Goal: Complete application form

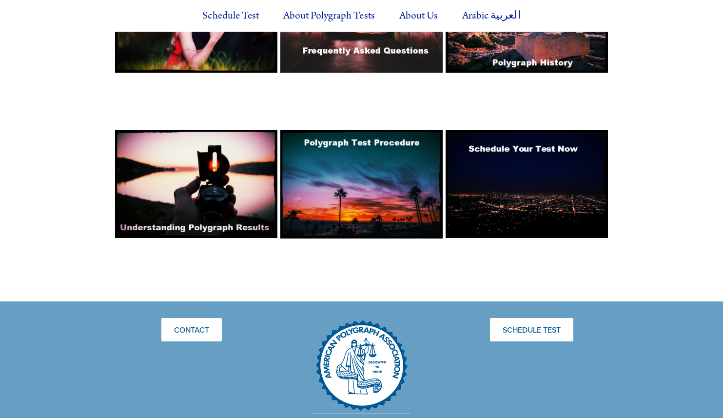
scroll to position [788, 0]
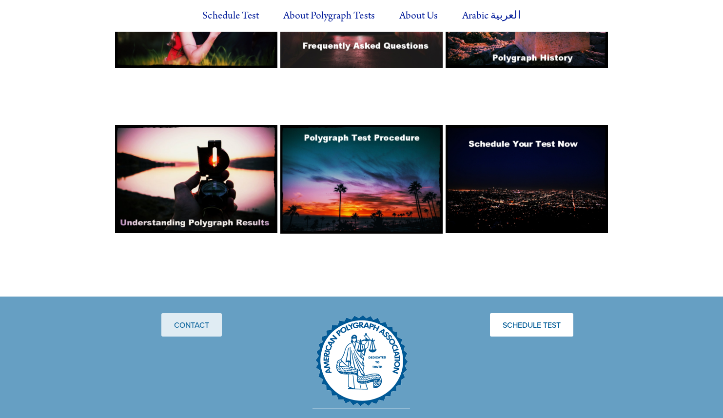
click at [181, 313] on link "Contact" at bounding box center [191, 324] width 60 height 23
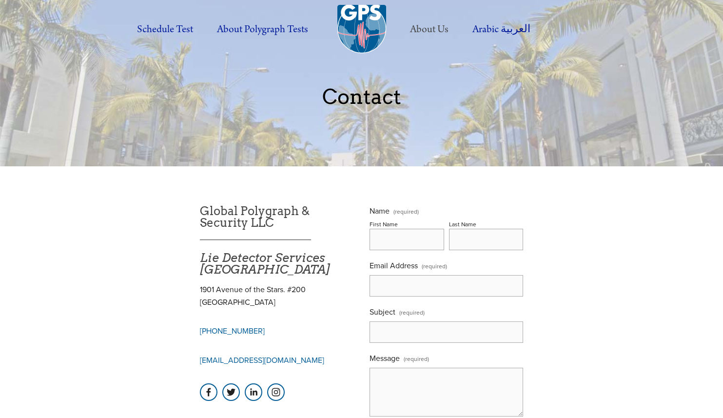
click at [393, 240] on input "First Name" at bounding box center [406, 239] width 74 height 21
type input "Jonathan"
type input "Zweig"
type input "zweigj@gmail.com"
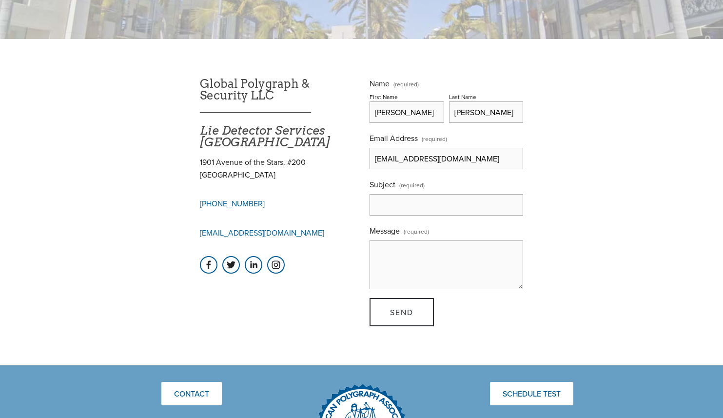
scroll to position [133, 0]
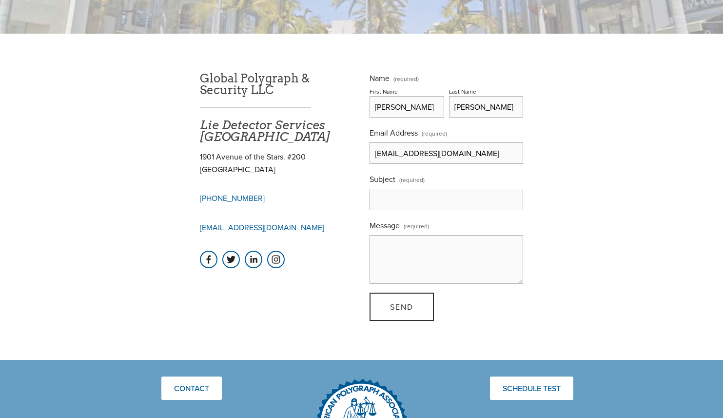
click at [401, 202] on input "Subject (required)" at bounding box center [446, 199] width 154 height 21
type input "Interest in Taking Polygraph"
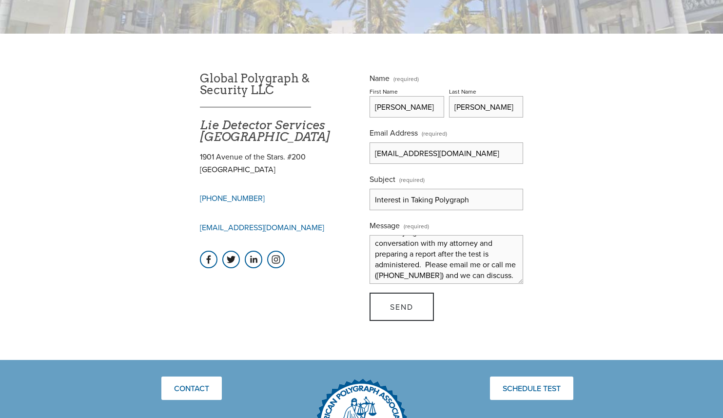
scroll to position [89, 0]
type textarea "Hi, I am interested in taking a polygraph test for purposes of a case in which …"
click at [402, 320] on button "Send Send" at bounding box center [401, 306] width 64 height 28
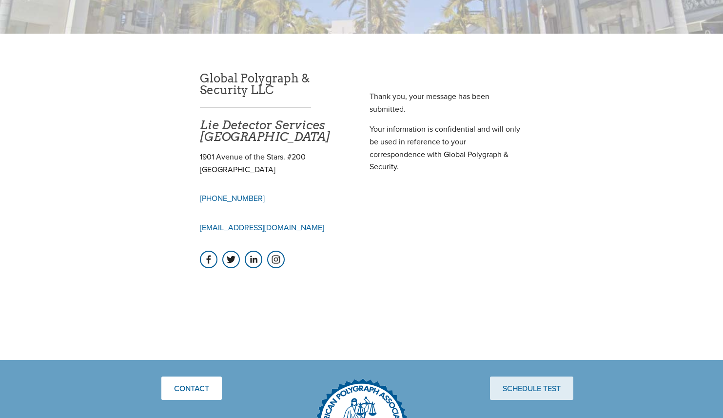
click at [524, 392] on link "Schedule Test" at bounding box center [531, 387] width 83 height 23
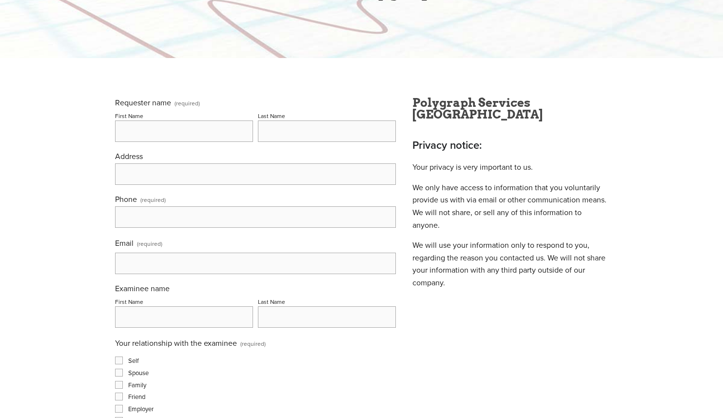
scroll to position [117, 0]
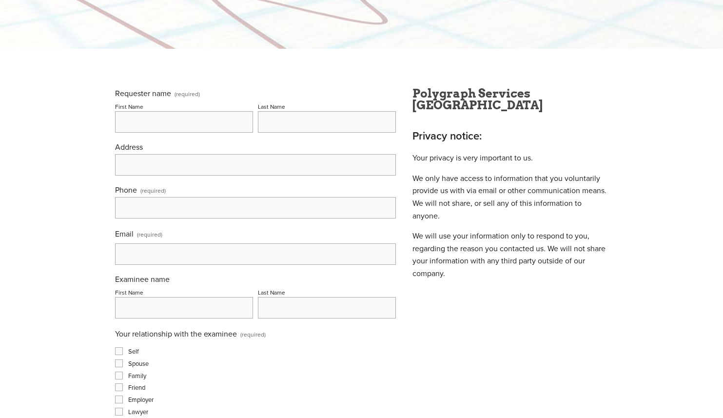
click at [193, 128] on input "First Name" at bounding box center [184, 121] width 138 height 21
type input "Jonathan"
type input "Zweig"
type input "11855 Goshen Avenue"
type input "(818) 261-2139"
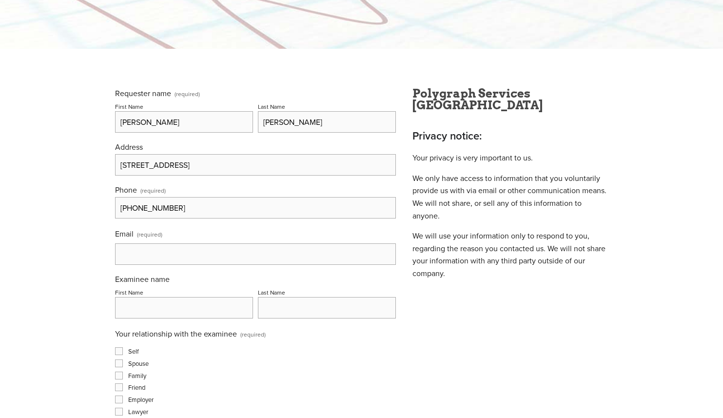
type input "zweigj@gmail.com"
type input "(818) 261-2139"
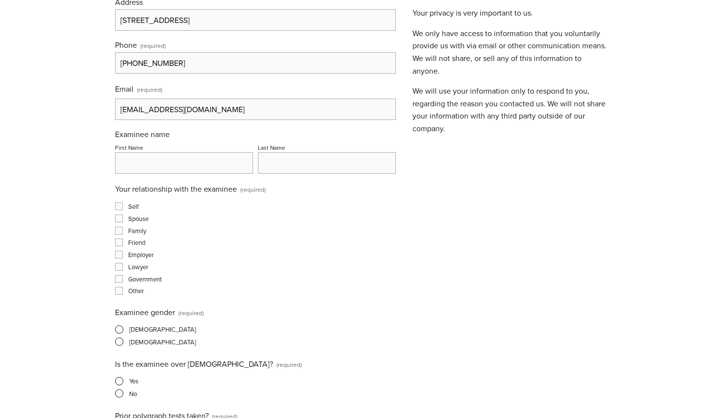
scroll to position [270, 0]
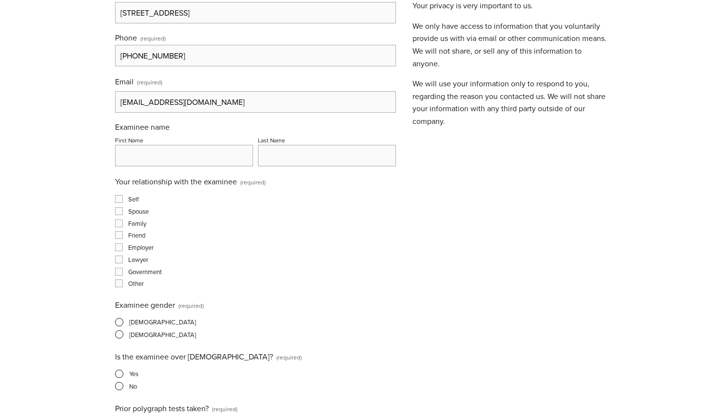
click at [141, 158] on input "First Name" at bounding box center [184, 155] width 138 height 21
type input "Jonathan"
type input "Zweig"
click at [117, 201] on input "Self" at bounding box center [119, 199] width 8 height 8
checkbox input "true"
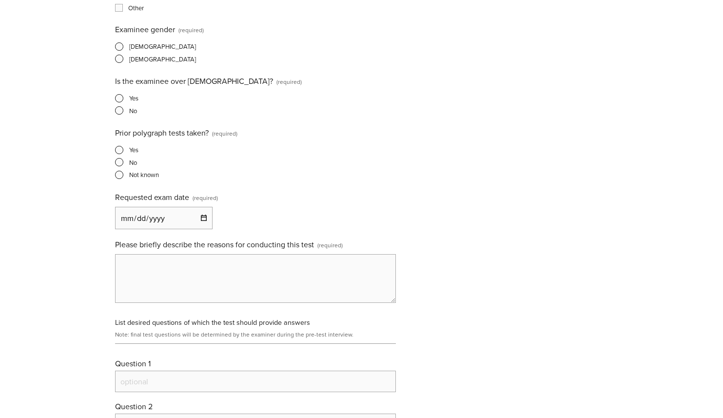
scroll to position [519, 0]
